Goal: Find specific page/section: Find specific page/section

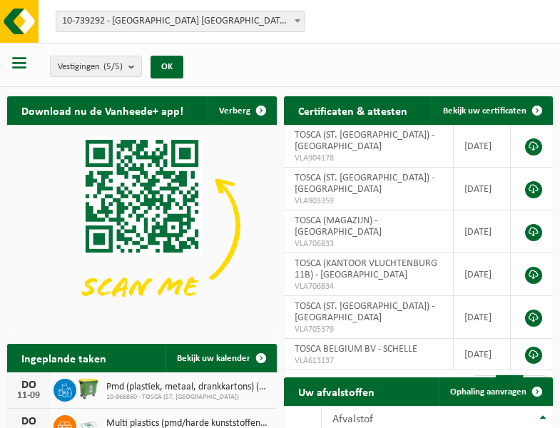
click at [297, 21] on b at bounding box center [297, 21] width 6 height 4
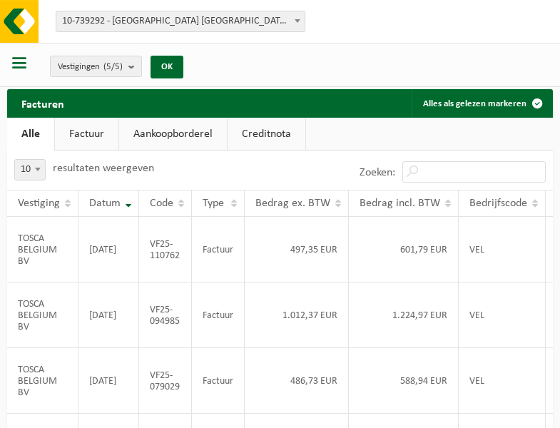
click at [297, 21] on b at bounding box center [297, 21] width 6 height 4
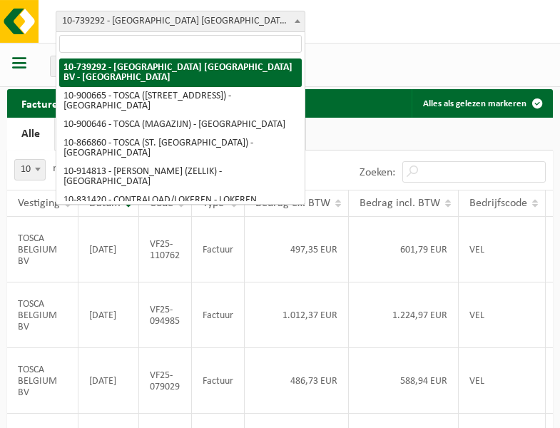
select select "119212"
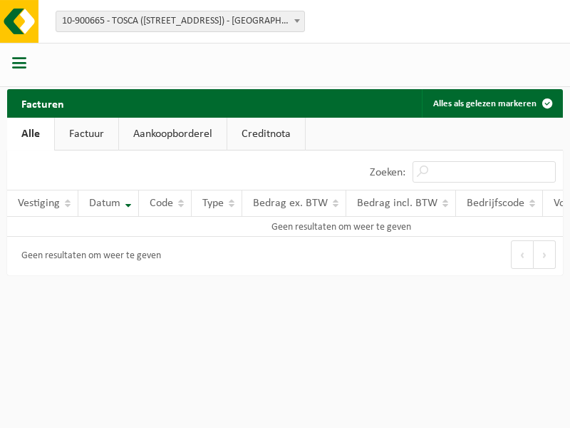
click at [297, 21] on b at bounding box center [297, 21] width 6 height 4
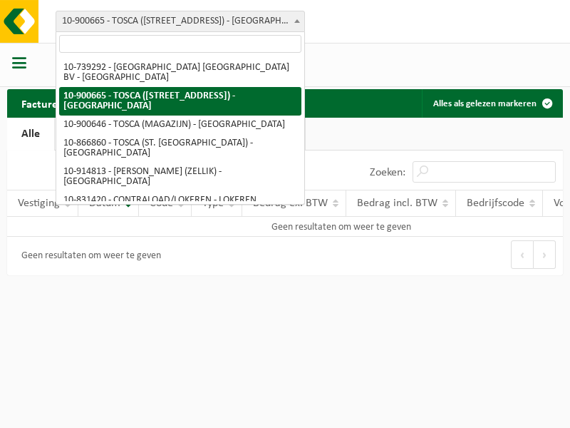
select select "119209"
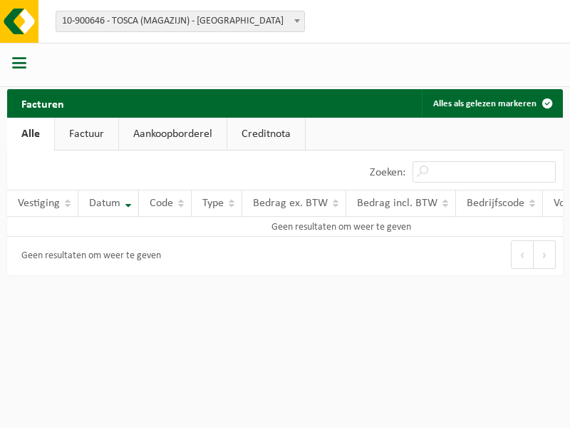
click at [297, 21] on b at bounding box center [297, 21] width 6 height 4
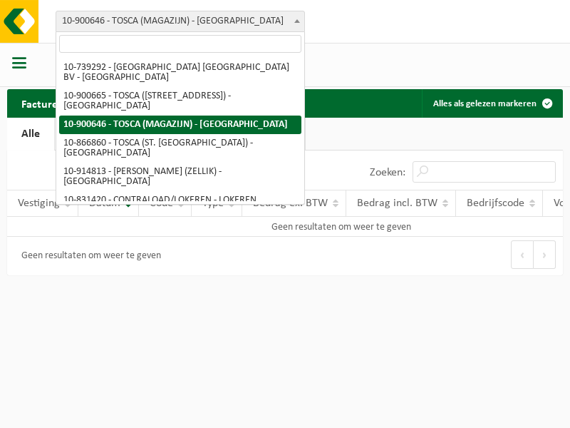
select select "103057"
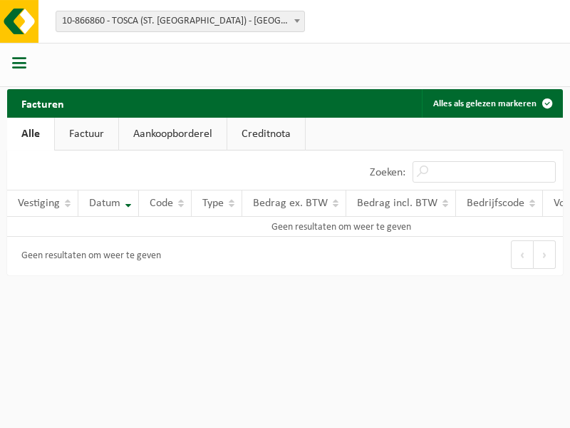
click at [297, 21] on b at bounding box center [297, 21] width 6 height 4
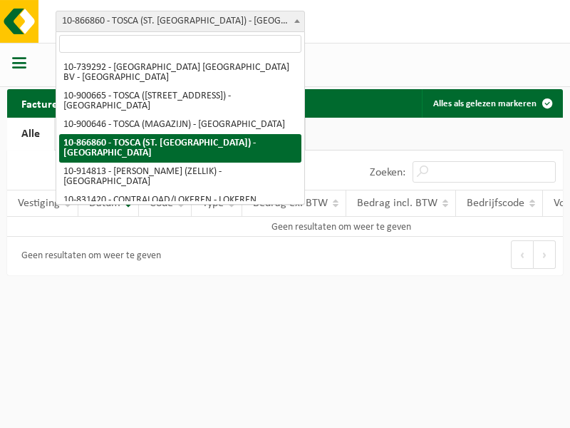
select select "126716"
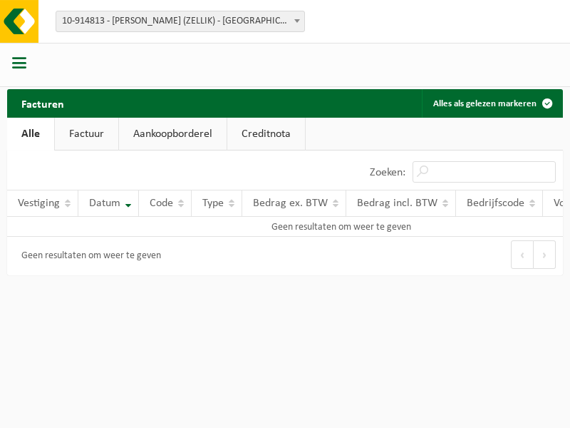
click at [297, 21] on b at bounding box center [297, 21] width 6 height 4
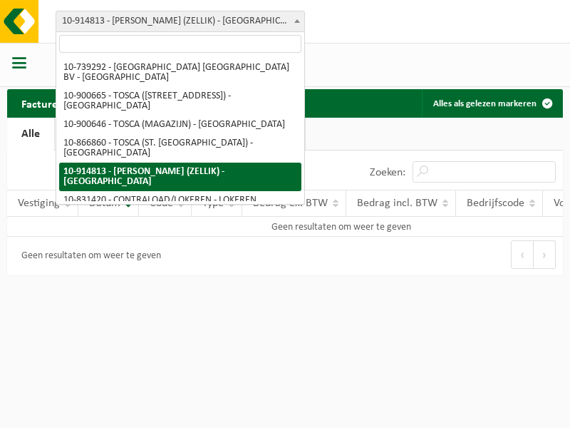
select select "88625"
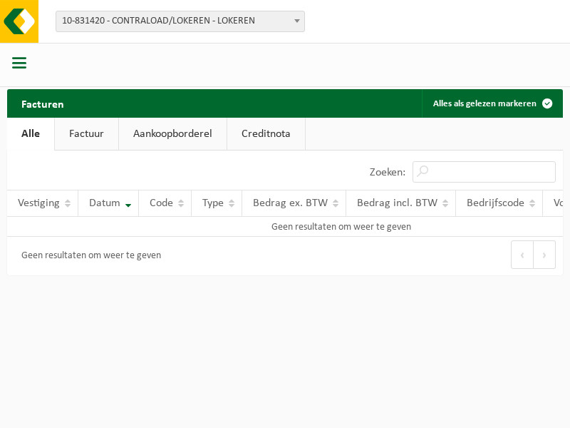
click at [297, 21] on b at bounding box center [297, 21] width 6 height 4
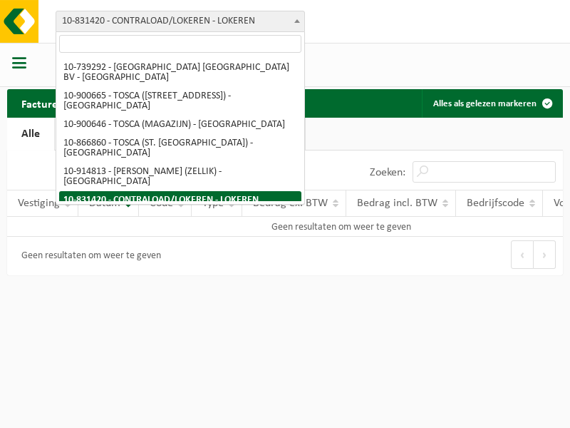
select select "99558"
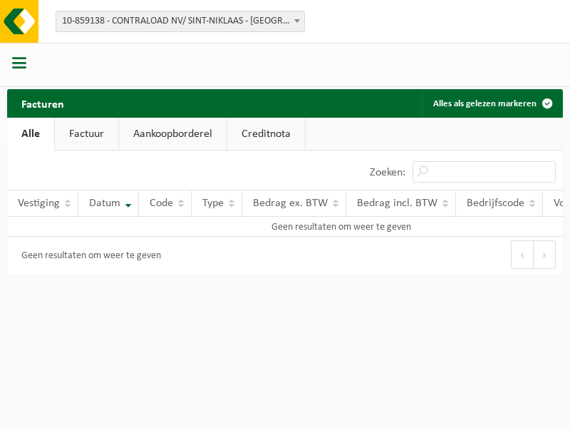
click at [297, 21] on b at bounding box center [297, 21] width 6 height 4
